Goal: Information Seeking & Learning: Check status

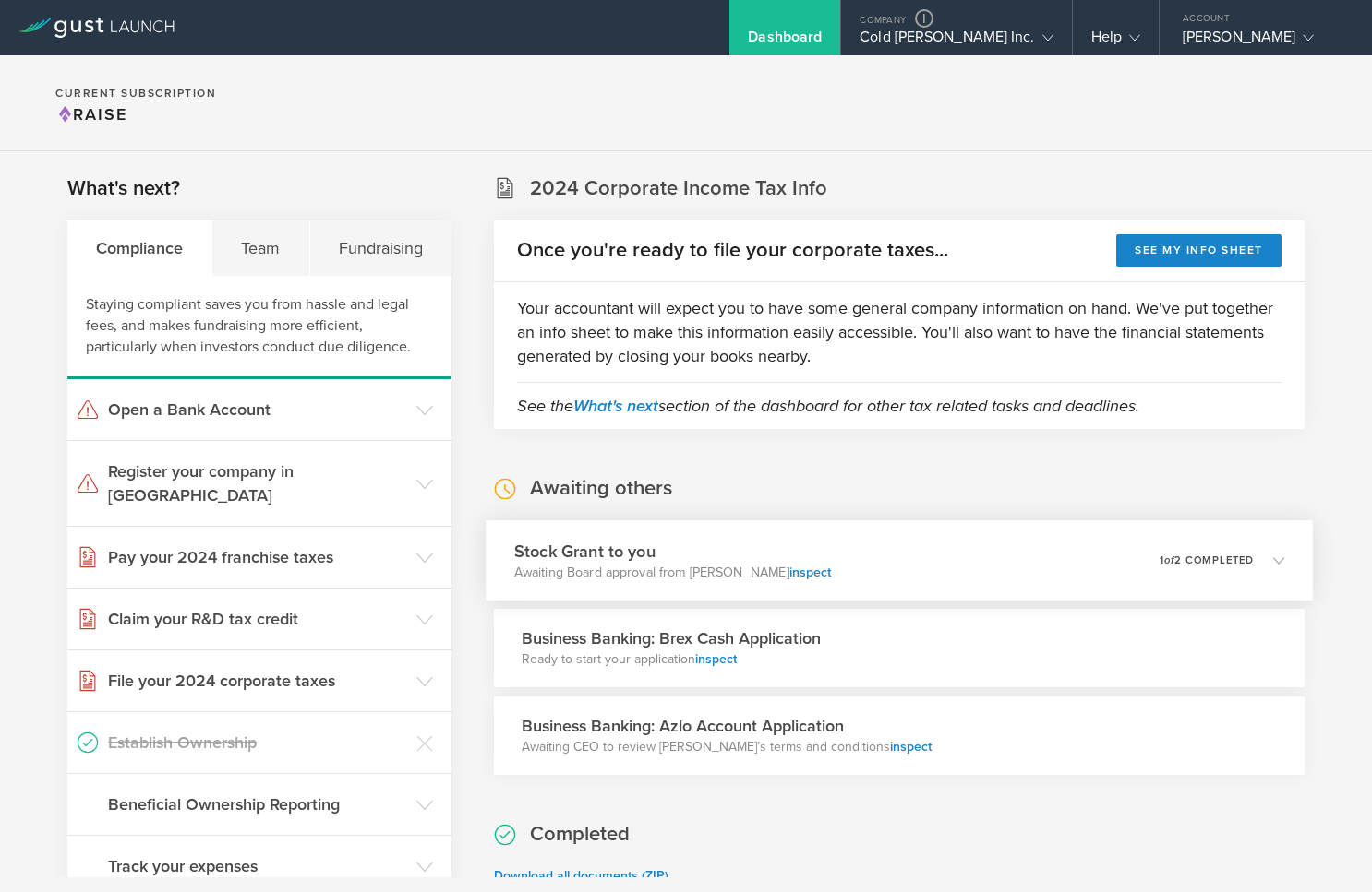
click at [945, 558] on div "Stock Grant to you Awaiting Board approval from [PERSON_NAME] inspect 0 undeliv…" at bounding box center [899, 560] width 828 height 80
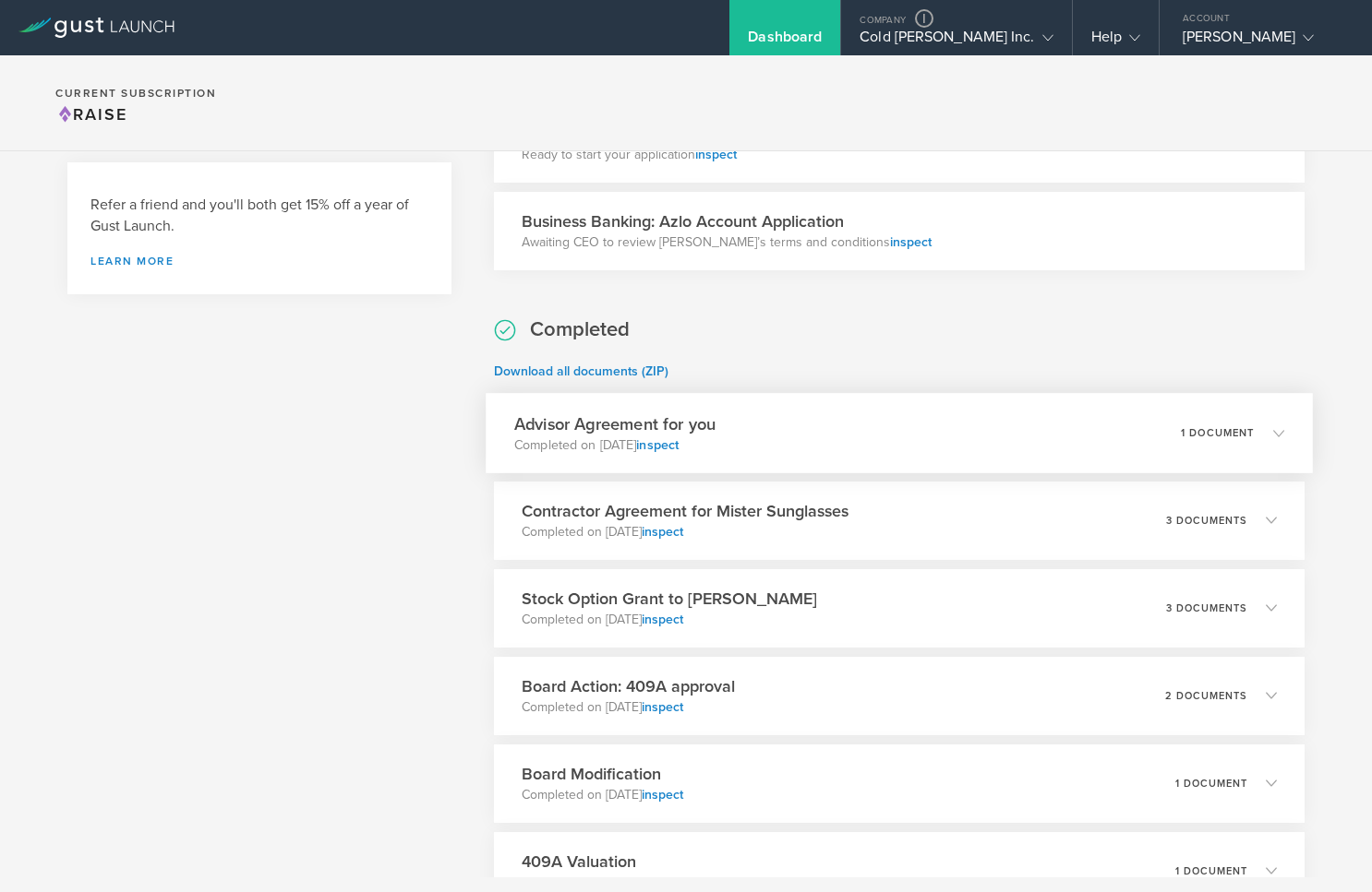
scroll to position [831, 0]
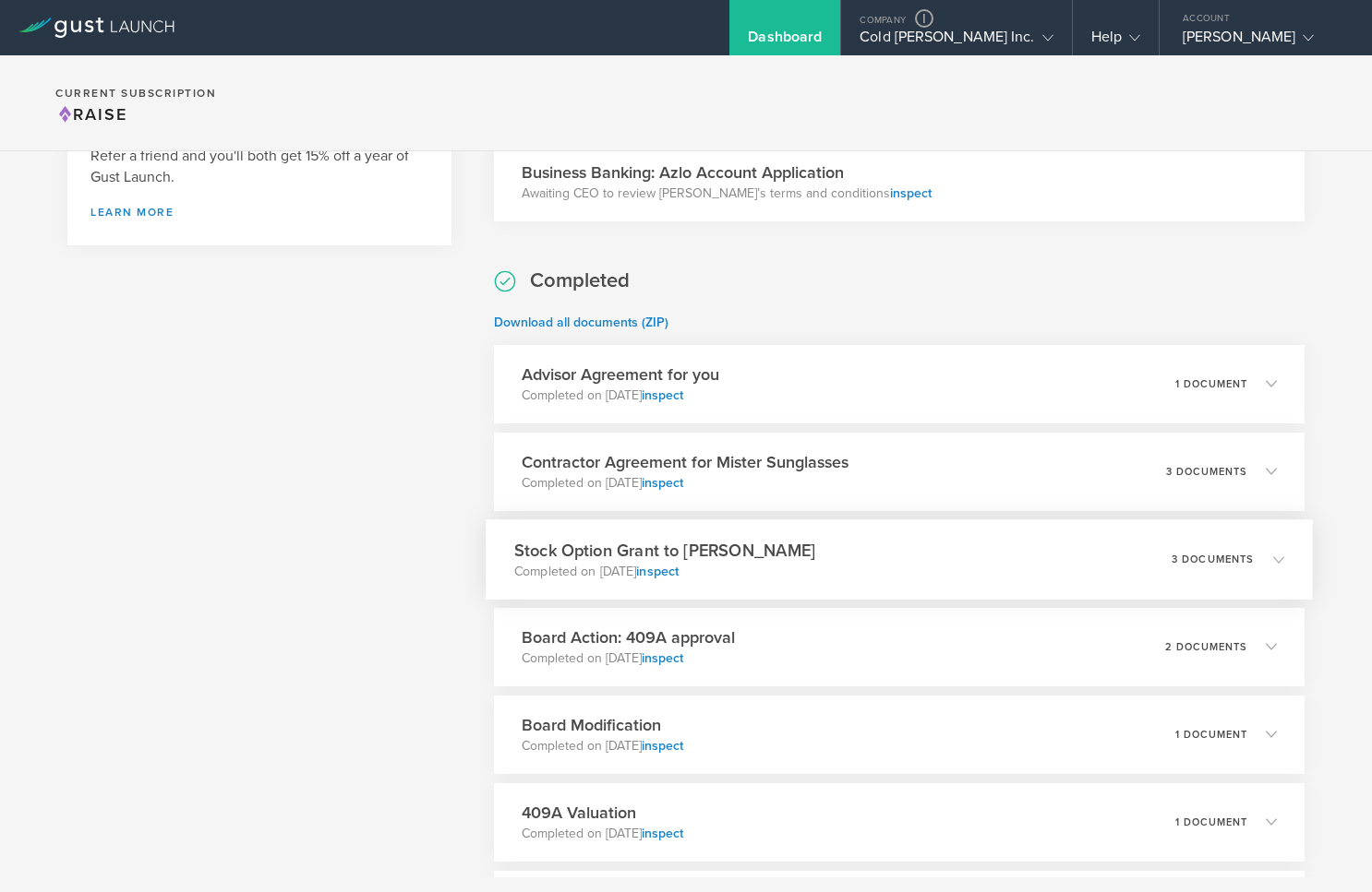
click at [903, 574] on div "Stock Option Grant to Sarah Doe Completed on Aug 7, 2020 inspect 3 documents" at bounding box center [899, 559] width 828 height 80
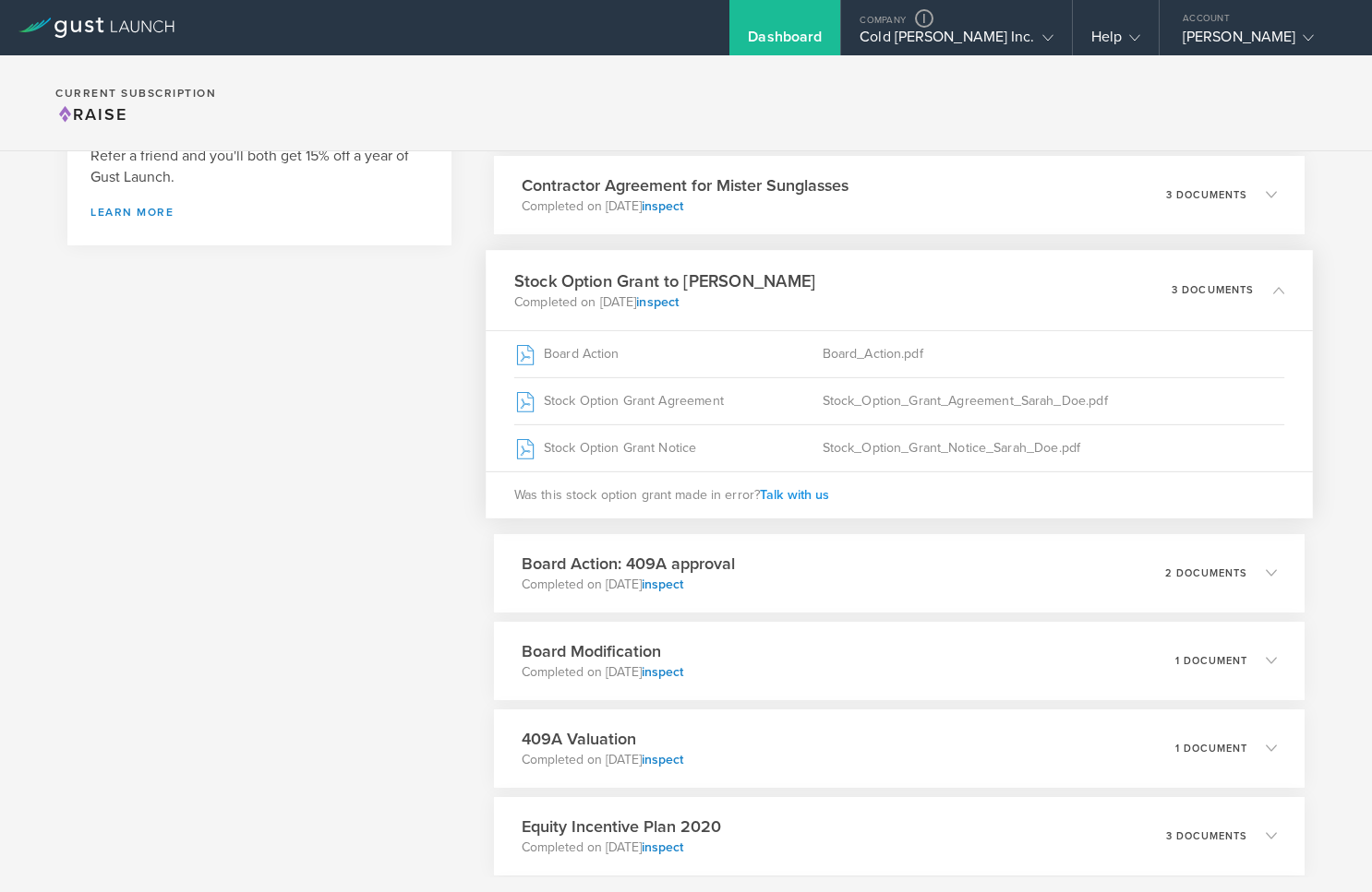
click at [790, 492] on span "Talk with us" at bounding box center [795, 493] width 70 height 16
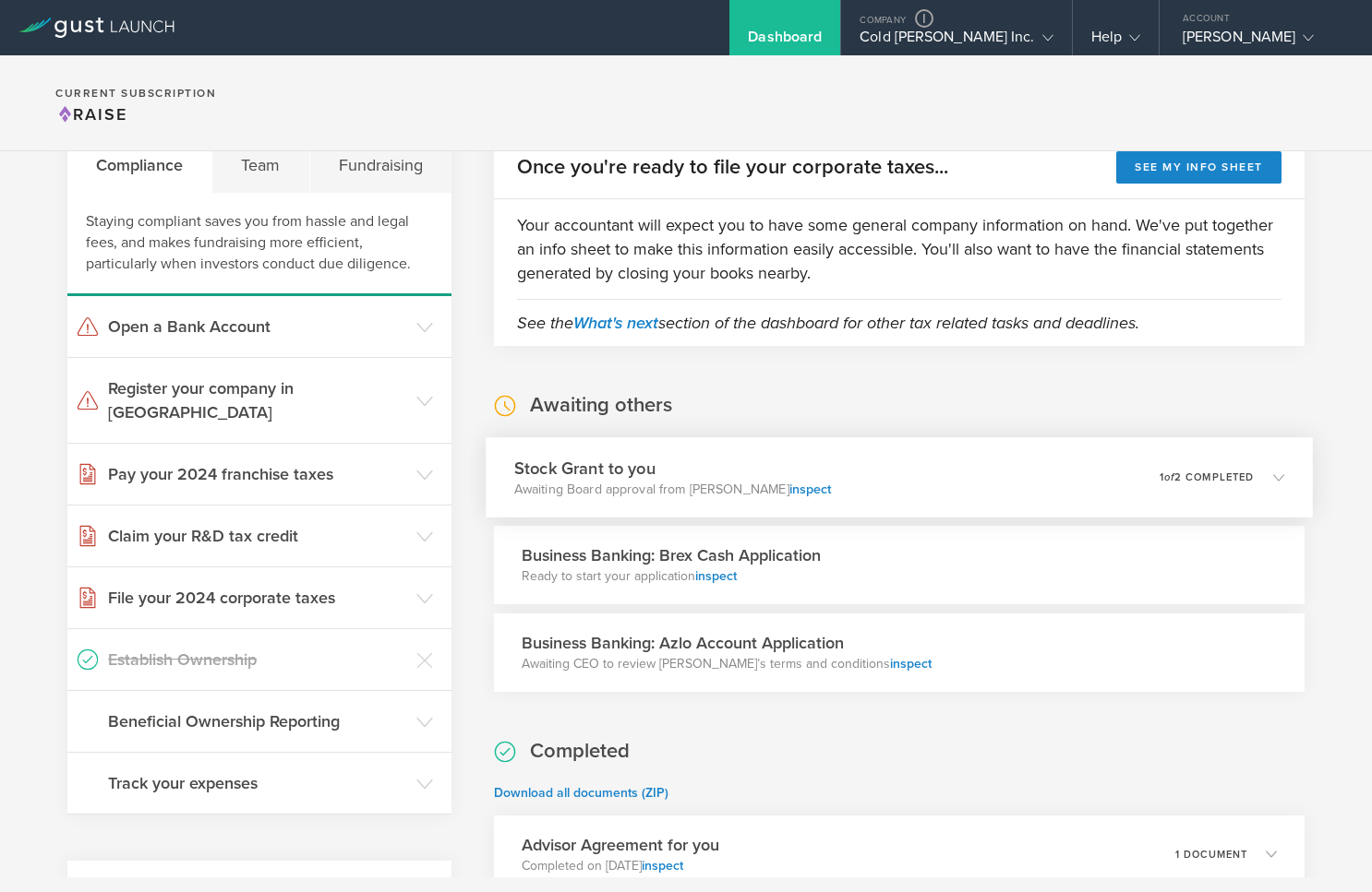
scroll to position [554, 0]
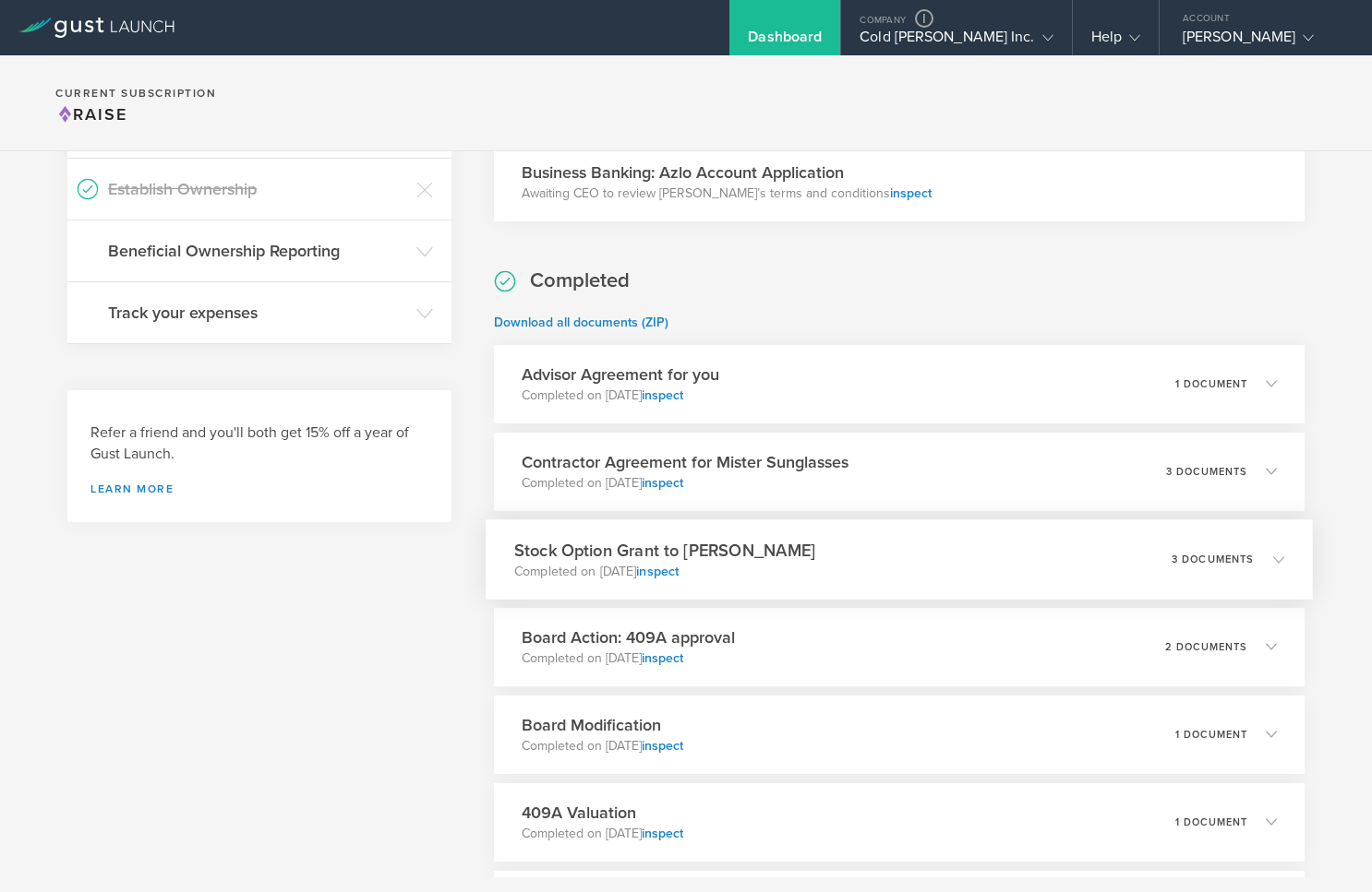
click at [892, 556] on div "Stock Option Grant to [PERSON_NAME] Completed on [DATE] inspect 3 documents" at bounding box center [899, 559] width 828 height 80
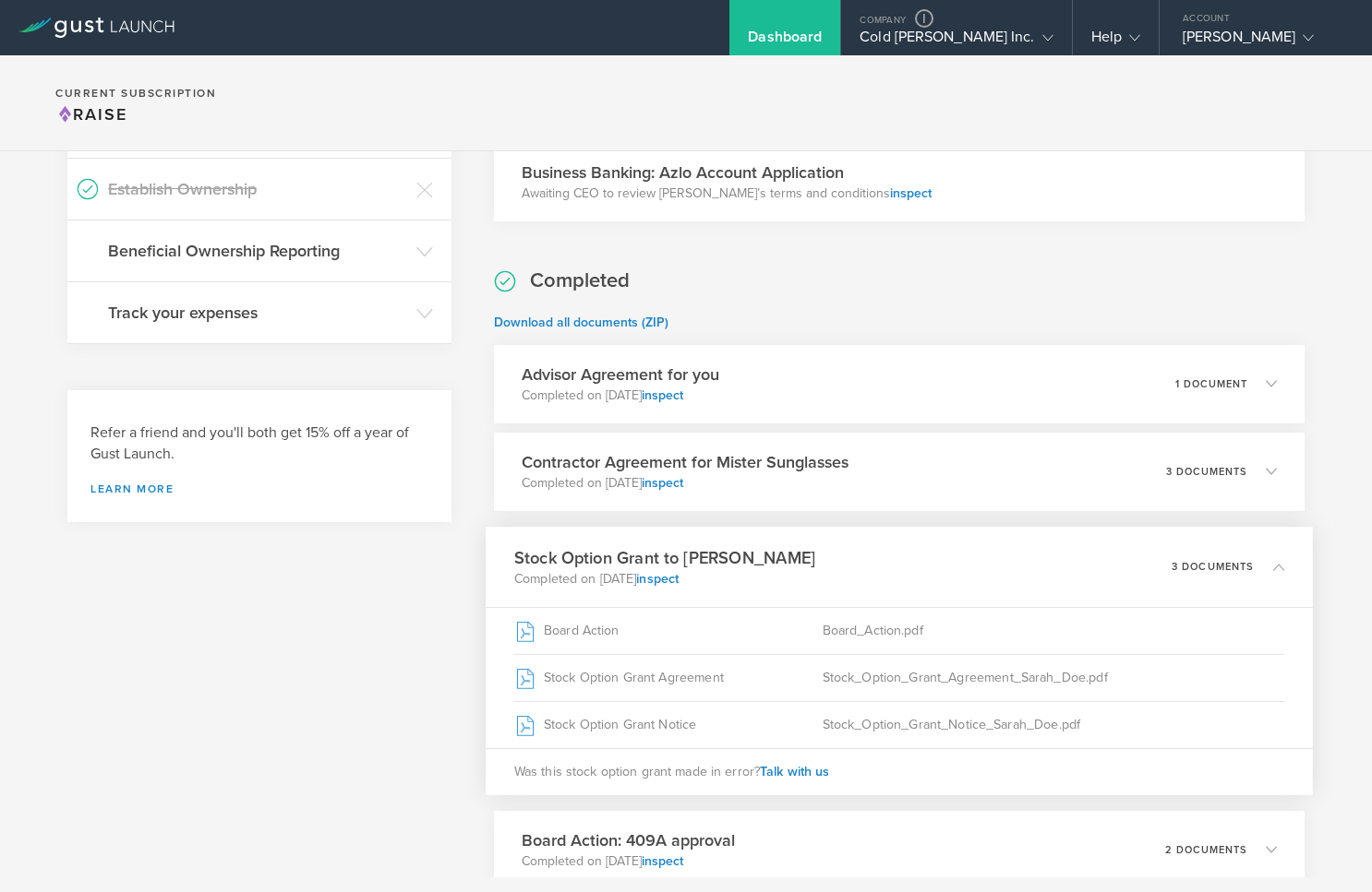
click at [891, 556] on div "Stock Option Grant to [PERSON_NAME] Completed on [DATE] inspect 3 documents" at bounding box center [899, 567] width 828 height 80
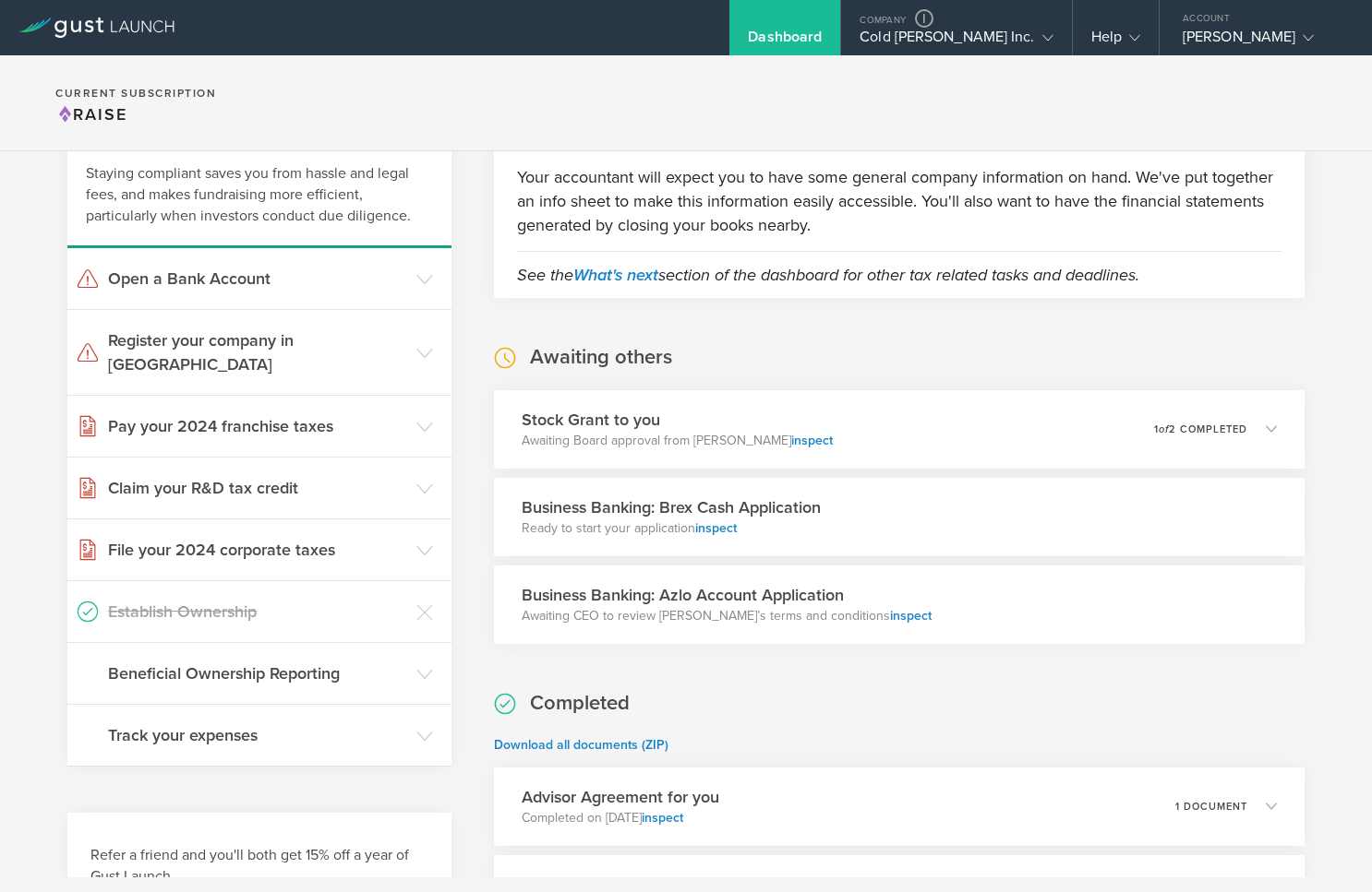
scroll to position [0, 0]
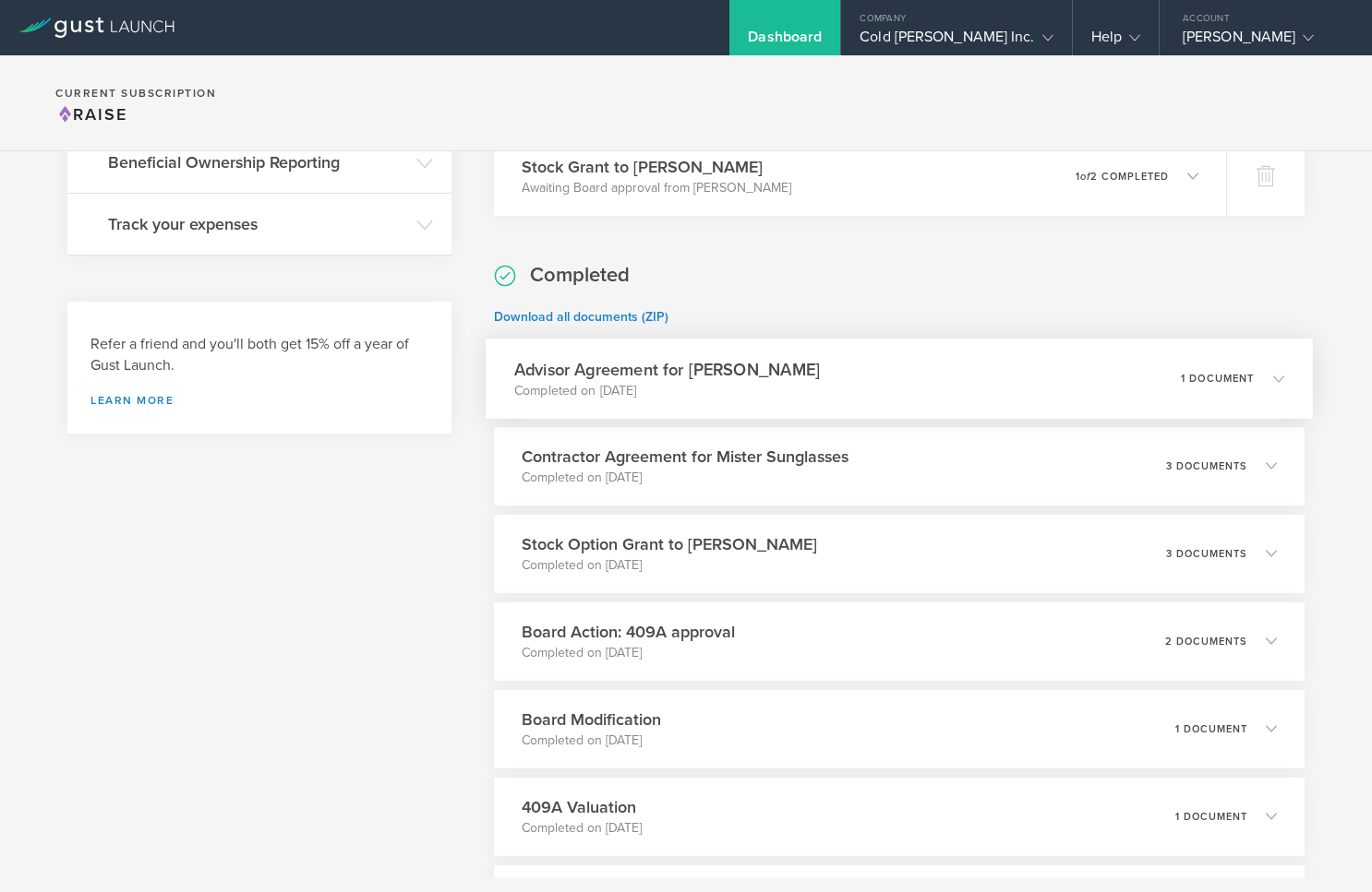
scroll to position [646, 0]
